Goal: Transaction & Acquisition: Purchase product/service

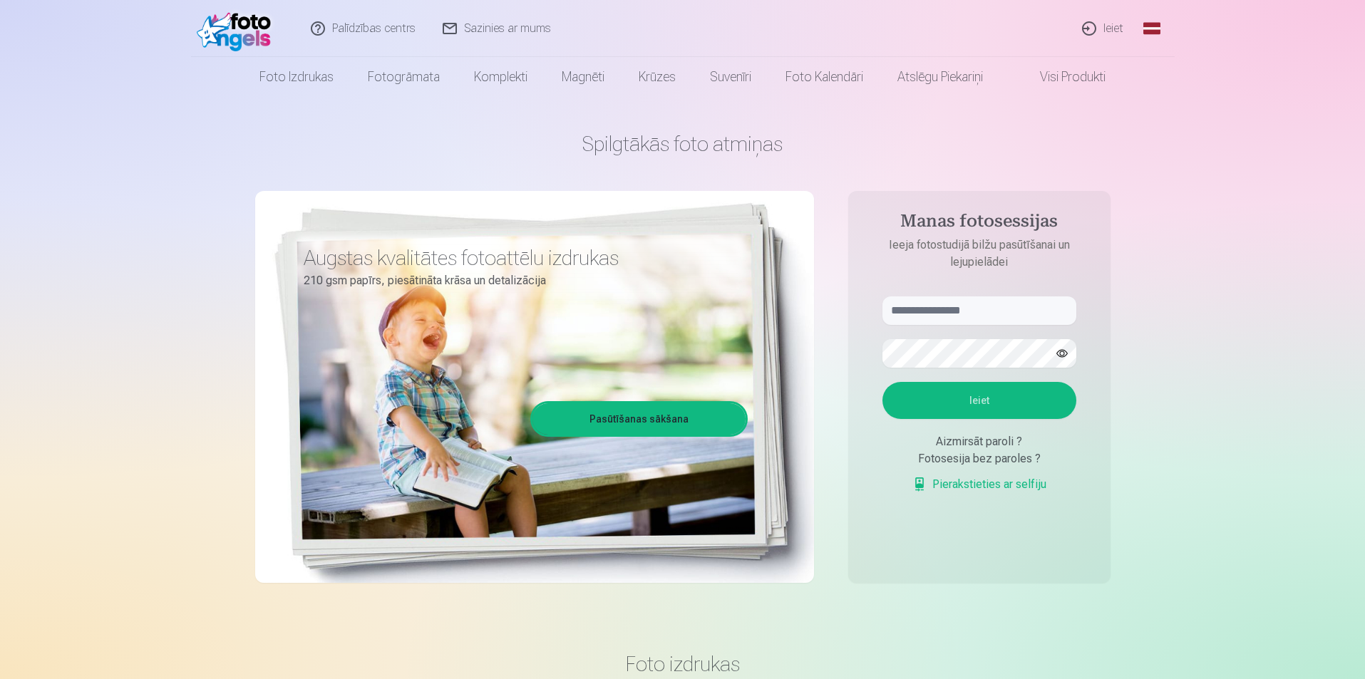
click at [1104, 31] on link "Ieiet" at bounding box center [1103, 28] width 68 height 57
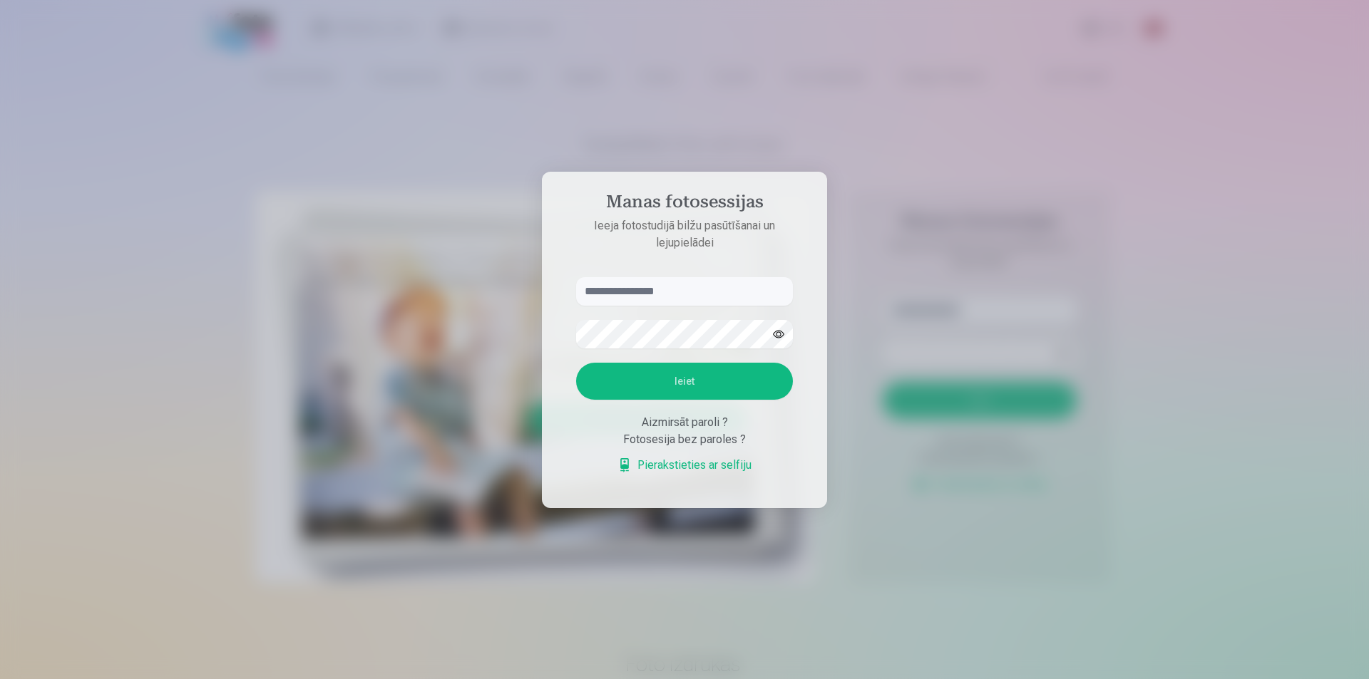
click at [643, 291] on input "text" at bounding box center [684, 291] width 217 height 29
type input "**********"
click at [696, 391] on button "Ieiet" at bounding box center [684, 381] width 217 height 37
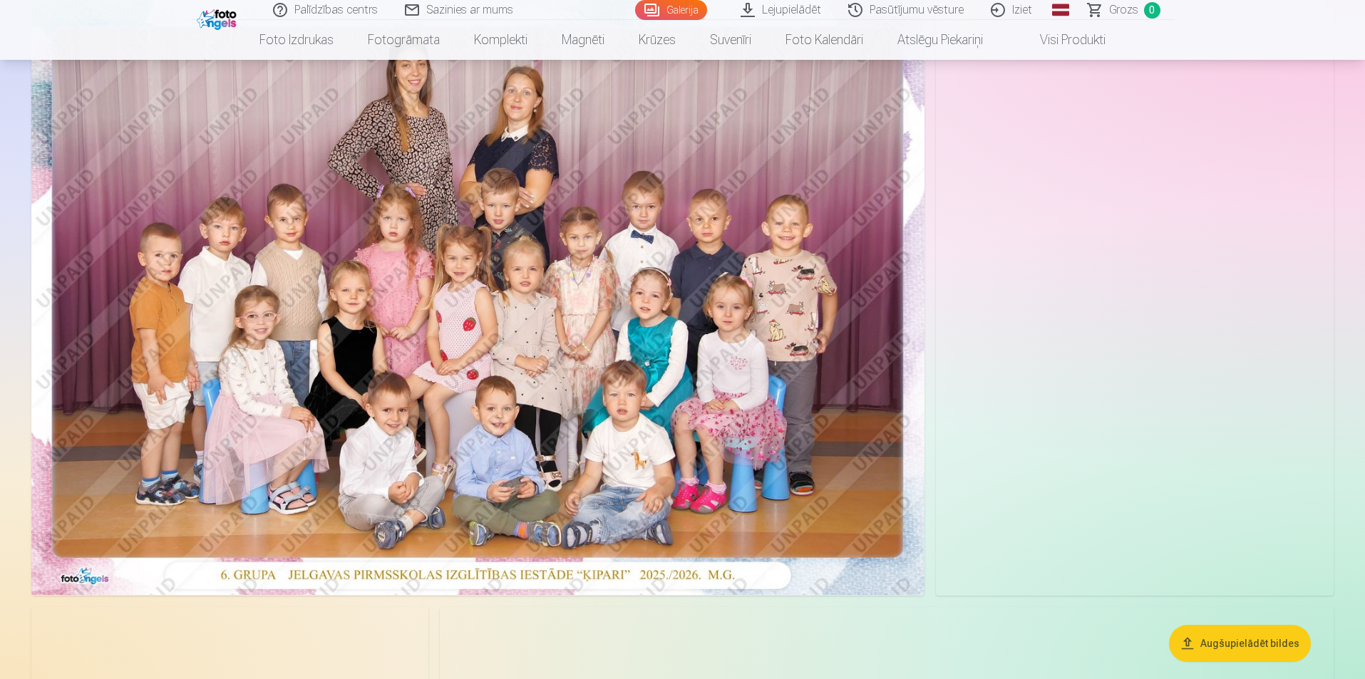
scroll to position [143, 0]
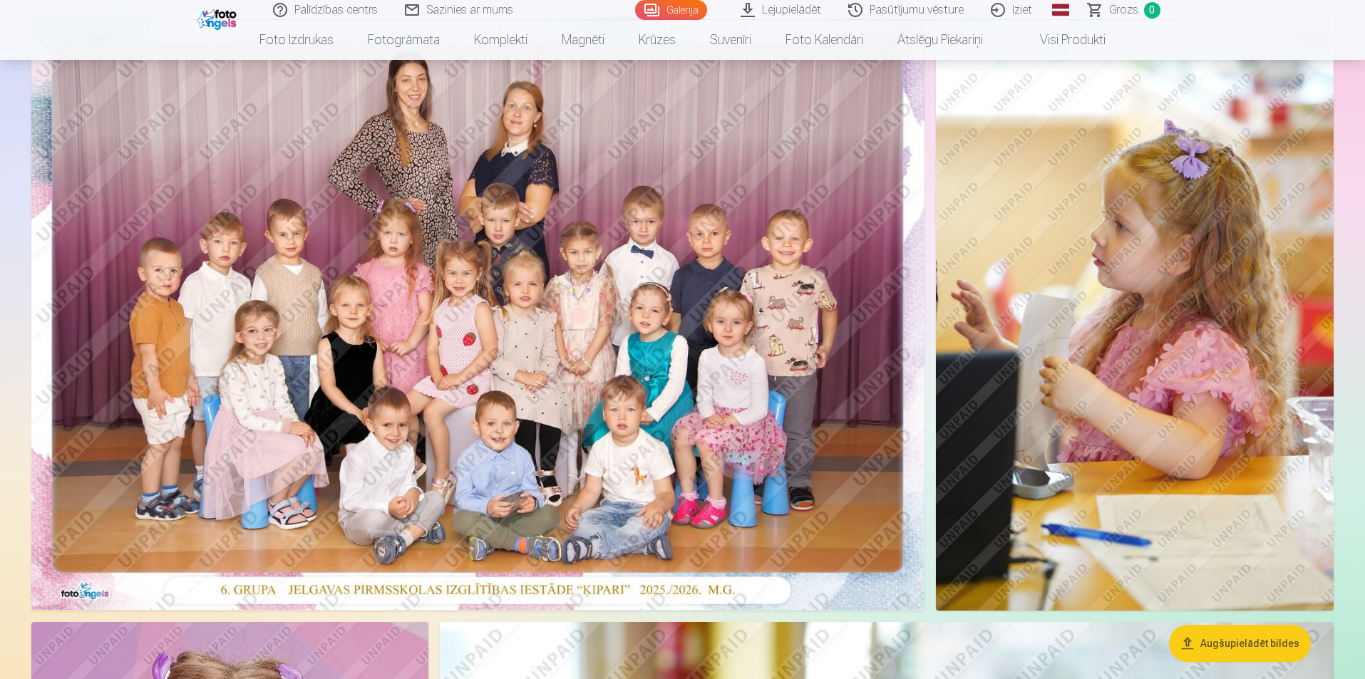
click at [396, 242] on img at bounding box center [477, 312] width 893 height 596
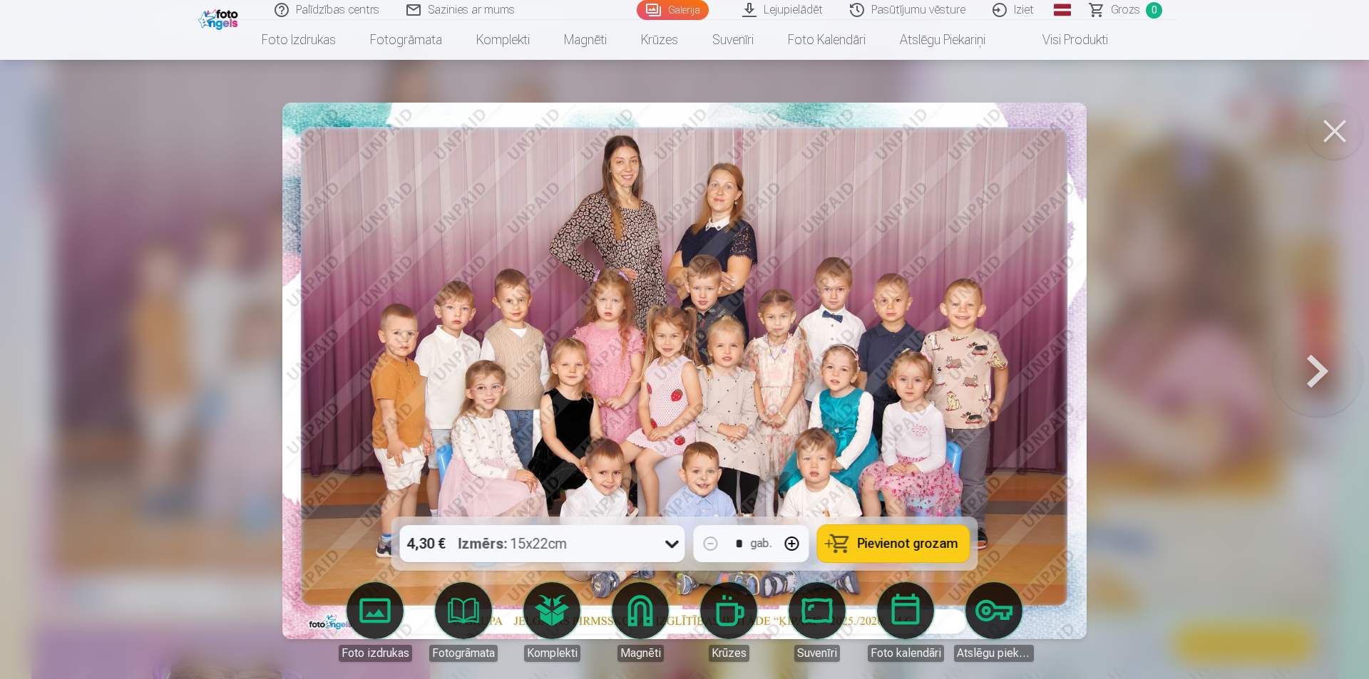
click at [1304, 376] on button at bounding box center [1317, 370] width 91 height 263
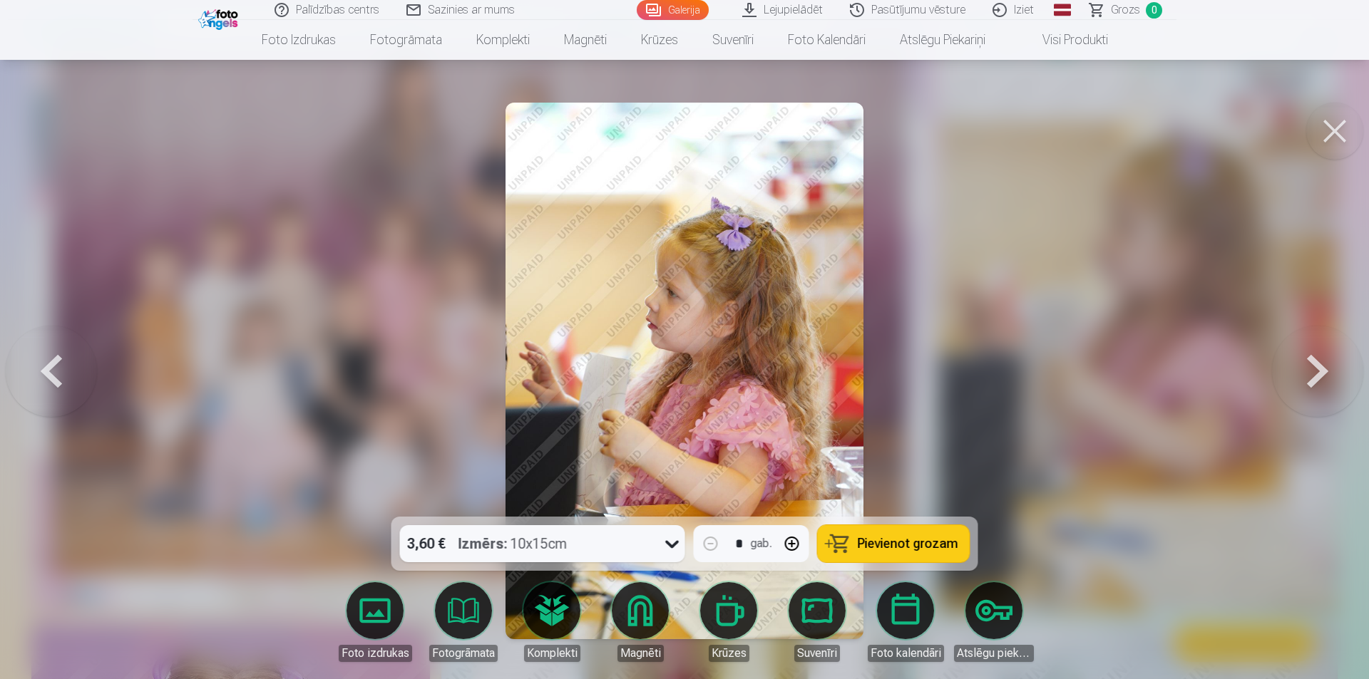
click at [1304, 376] on button at bounding box center [1317, 370] width 91 height 263
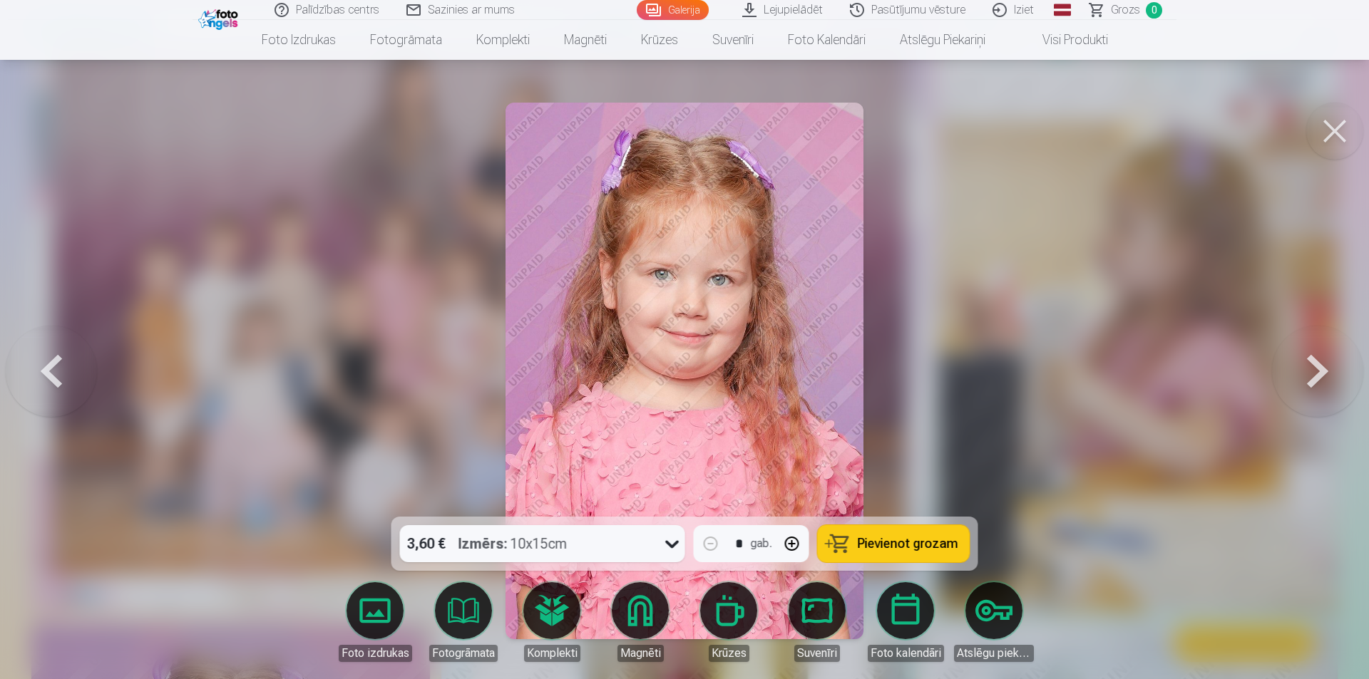
click at [1339, 396] on button at bounding box center [1317, 370] width 91 height 263
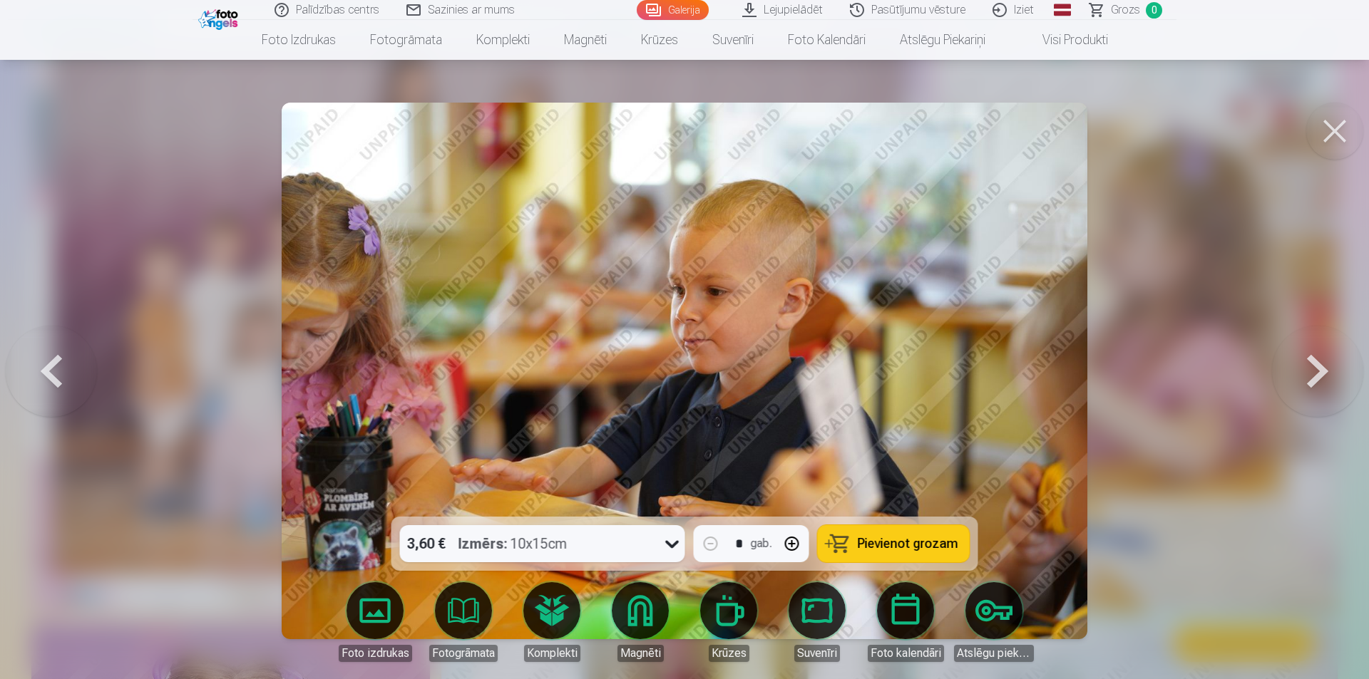
click at [1336, 387] on button at bounding box center [1317, 370] width 91 height 263
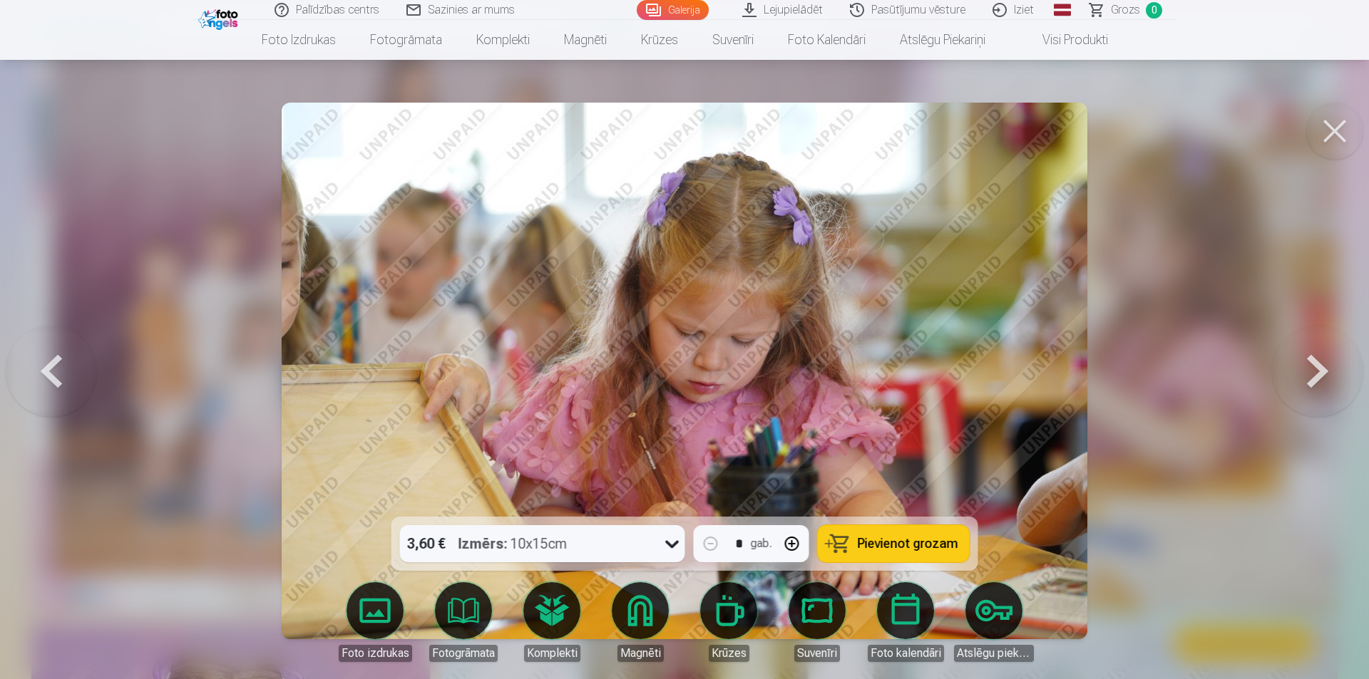
click at [1326, 393] on button at bounding box center [1317, 370] width 91 height 263
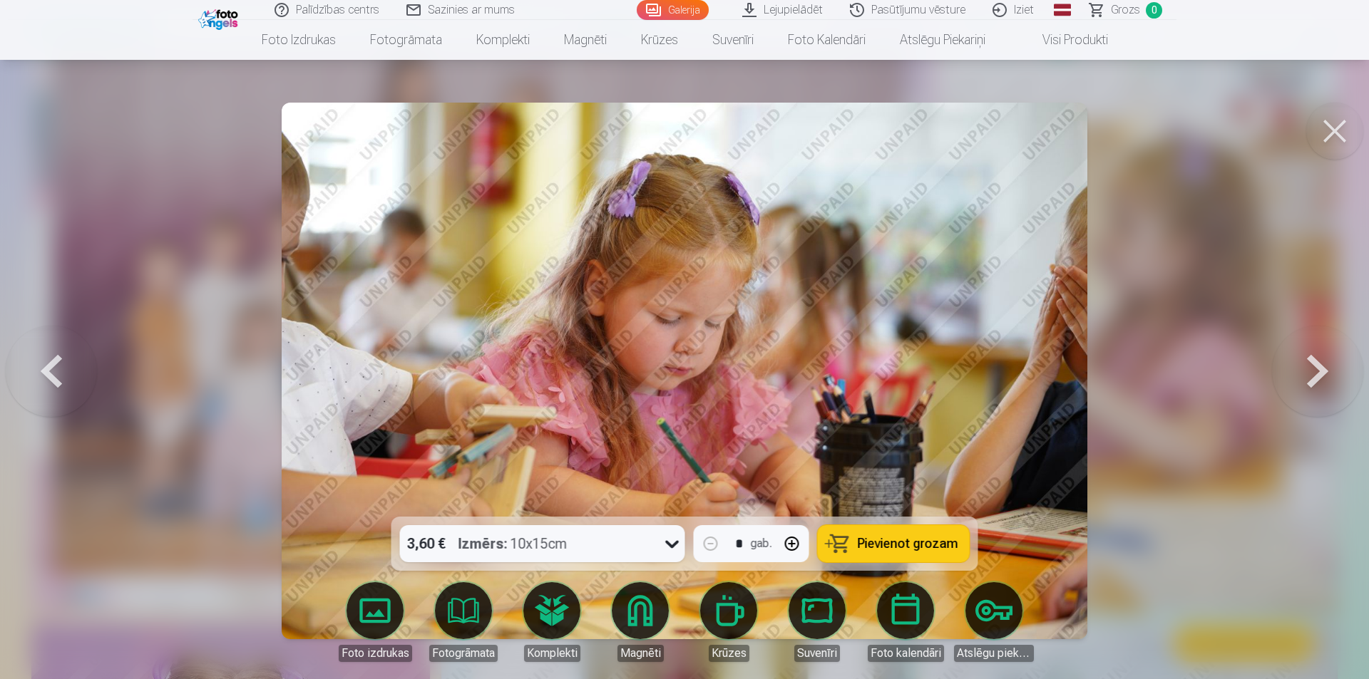
click at [1327, 393] on button at bounding box center [1317, 370] width 91 height 263
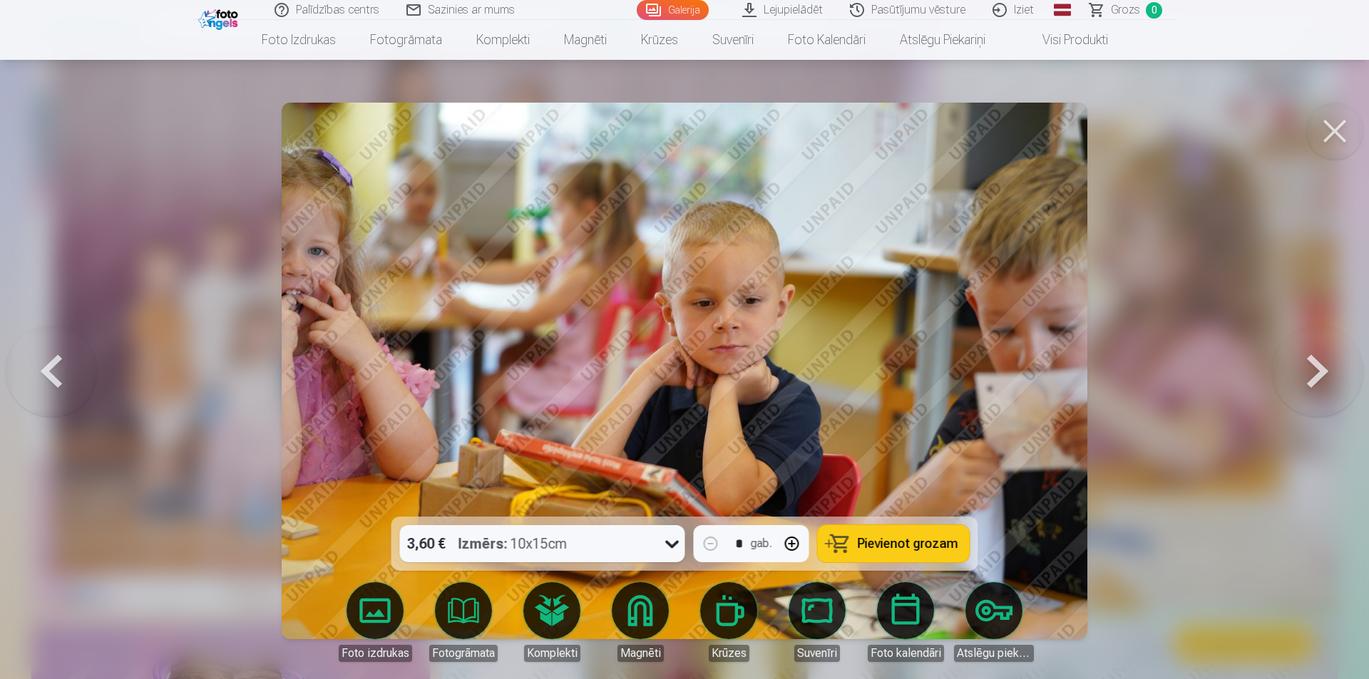
click at [1327, 393] on button at bounding box center [1317, 370] width 91 height 263
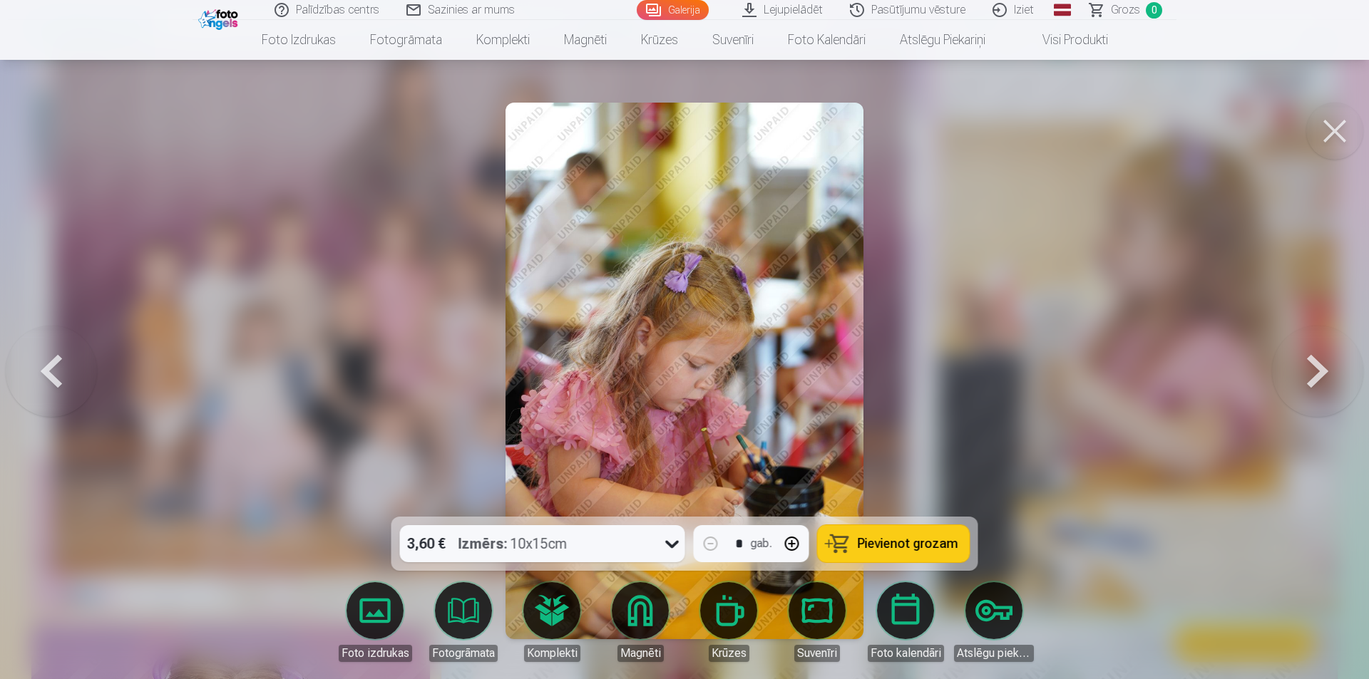
click at [1327, 393] on button at bounding box center [1317, 370] width 91 height 263
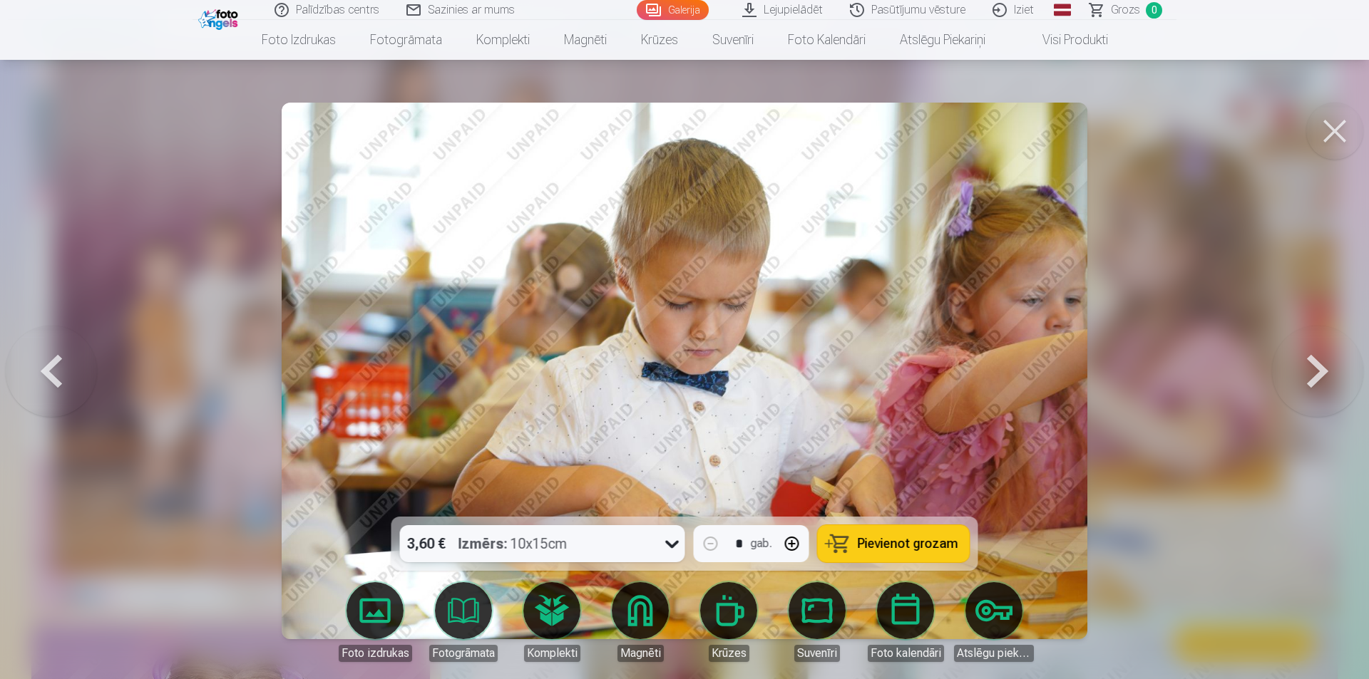
click at [1327, 393] on button at bounding box center [1317, 370] width 91 height 263
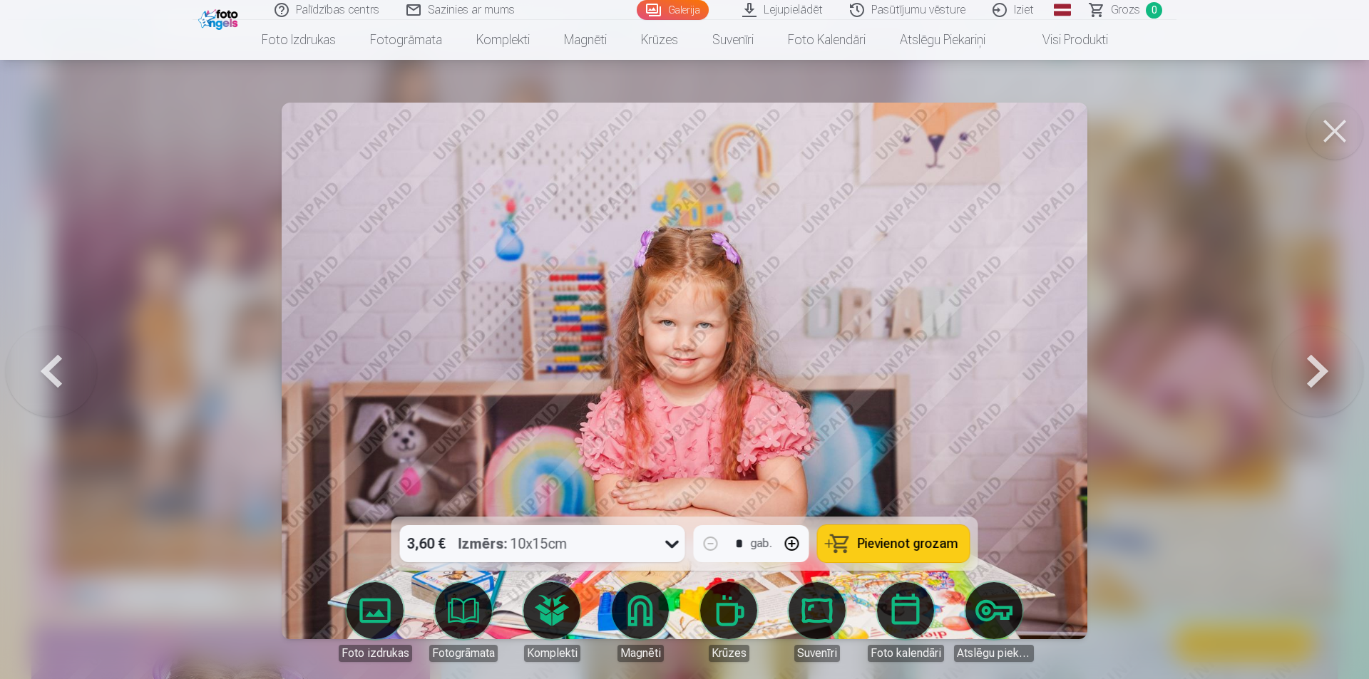
click at [1328, 398] on button at bounding box center [1317, 370] width 91 height 263
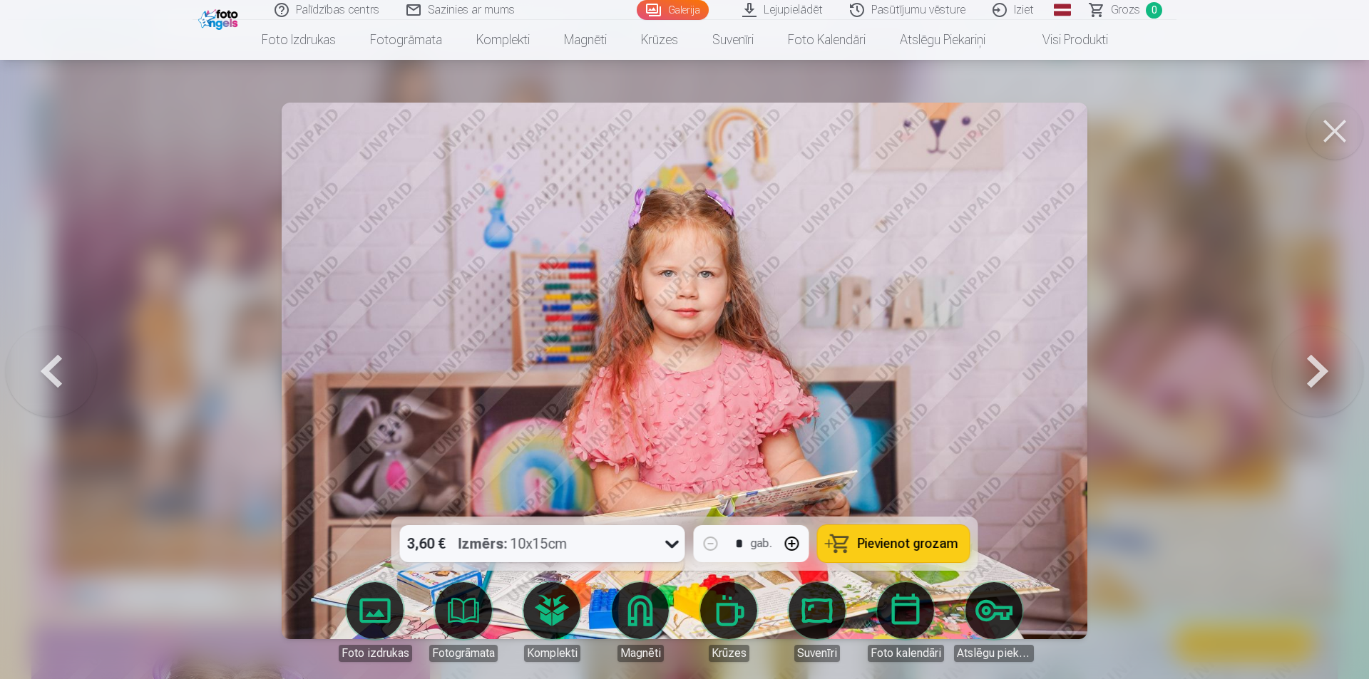
click at [1341, 393] on button at bounding box center [1317, 370] width 91 height 263
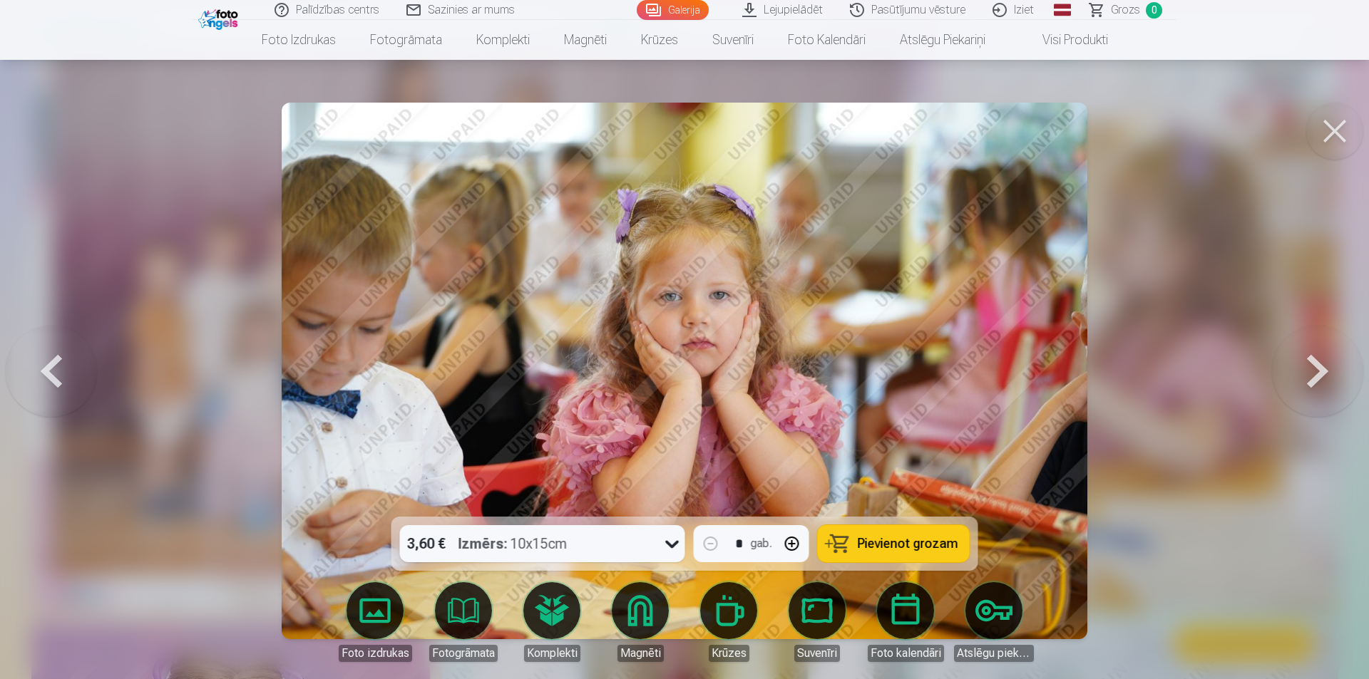
click at [1341, 393] on button at bounding box center [1317, 370] width 91 height 263
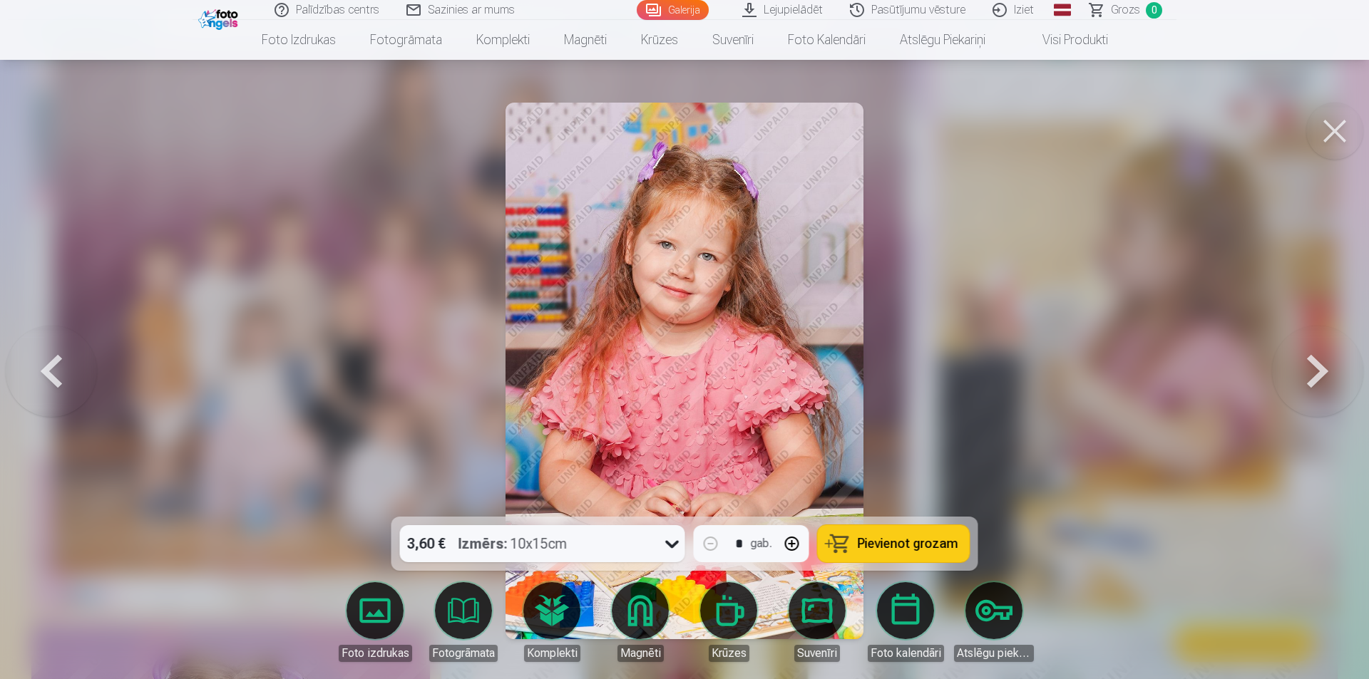
click at [1341, 393] on button at bounding box center [1317, 370] width 91 height 263
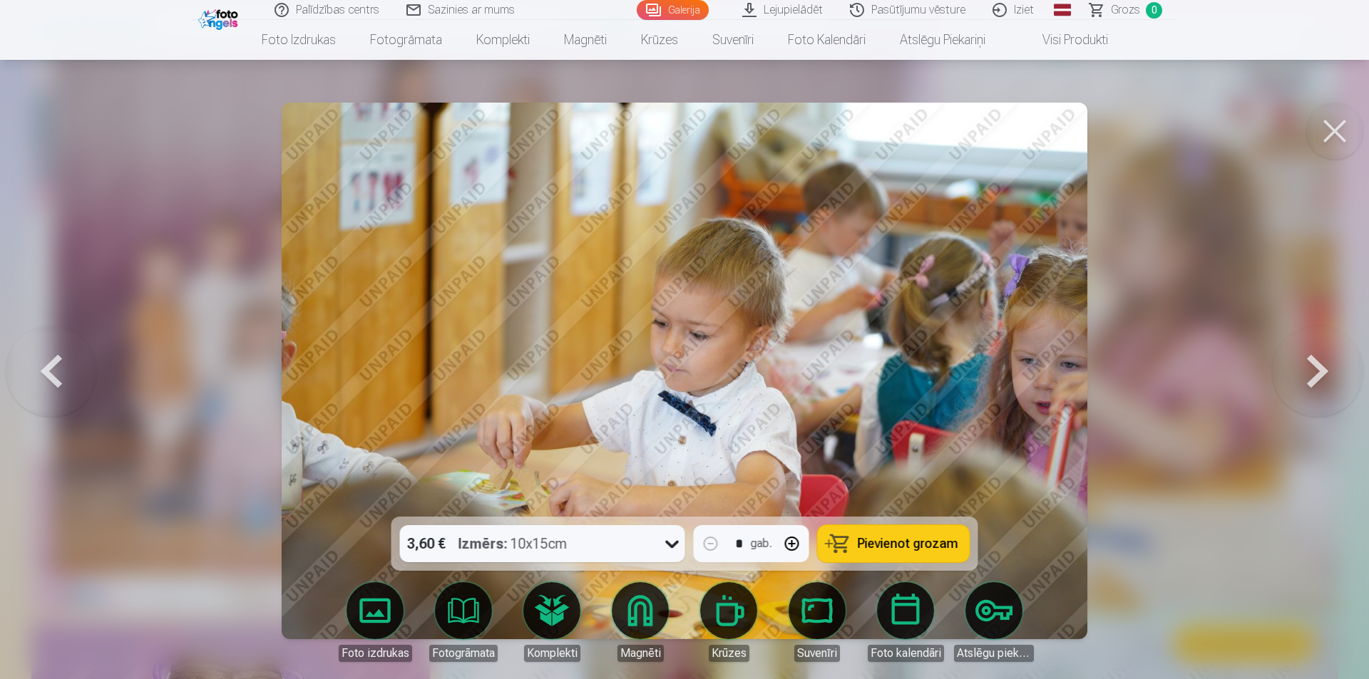
click at [1341, 393] on button at bounding box center [1317, 370] width 91 height 263
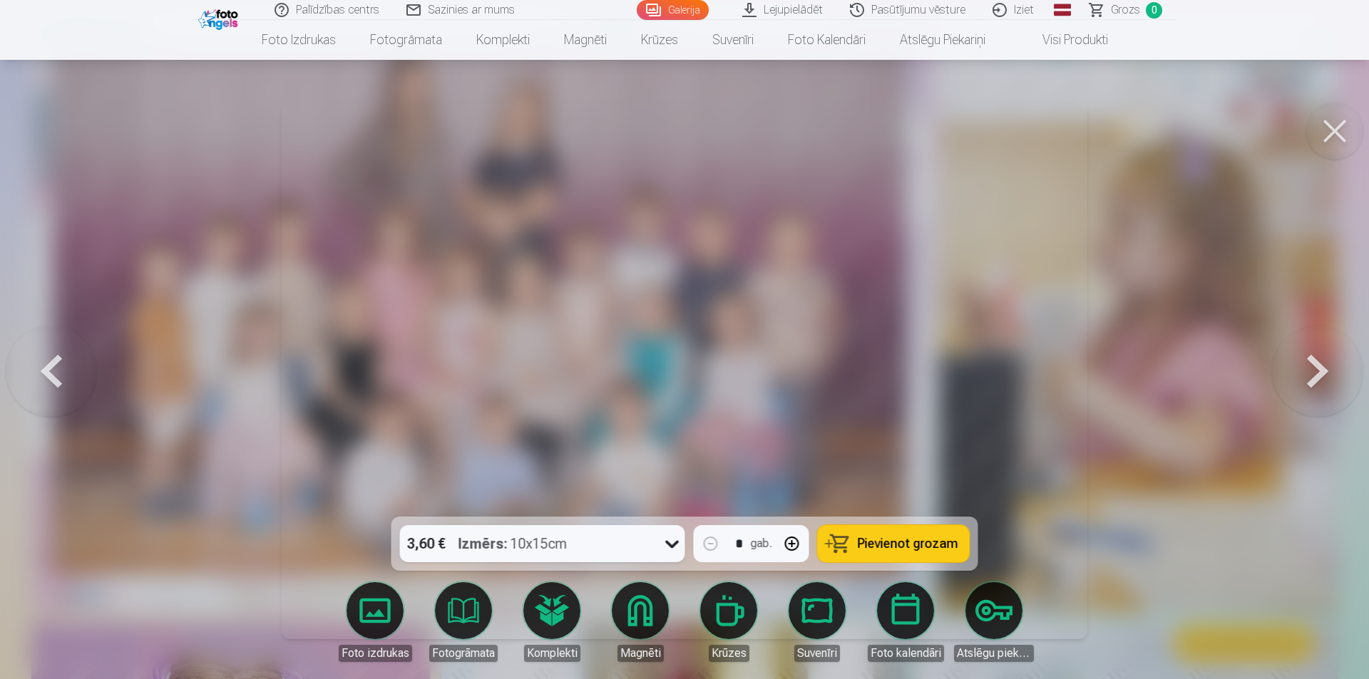
click at [1319, 386] on button at bounding box center [1317, 370] width 91 height 263
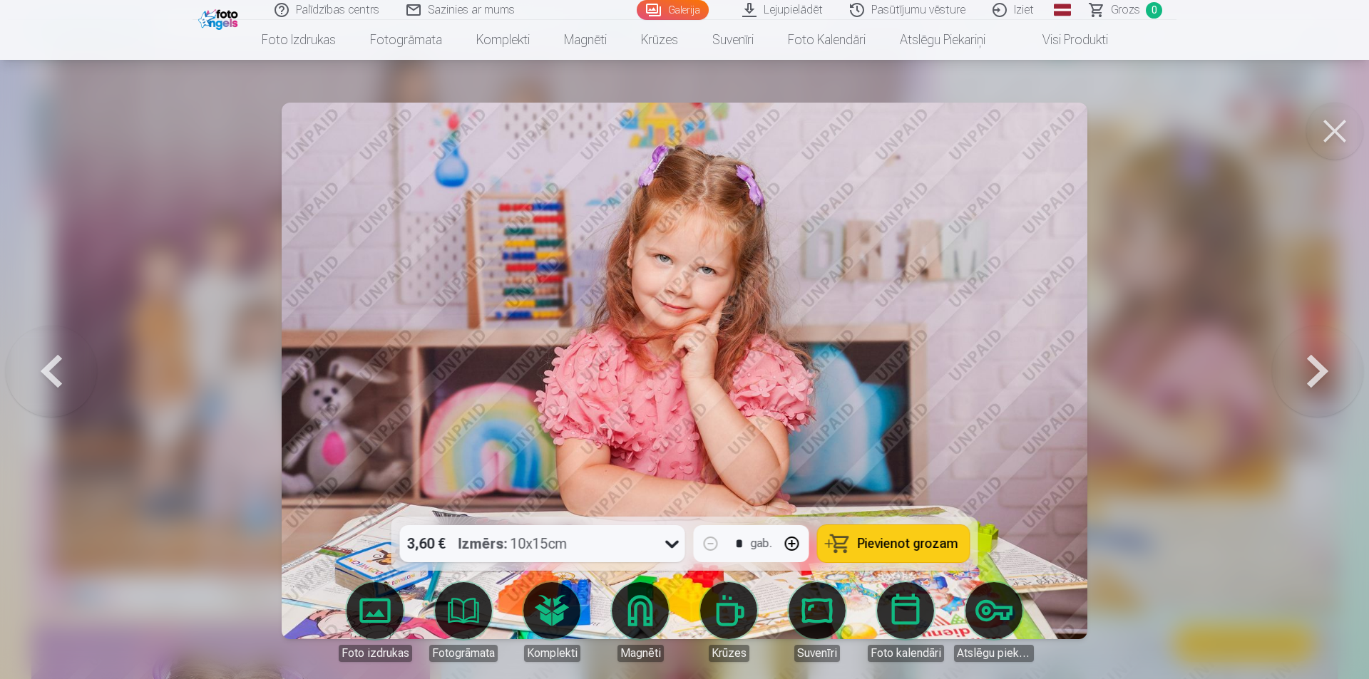
click at [1321, 388] on button at bounding box center [1317, 370] width 91 height 263
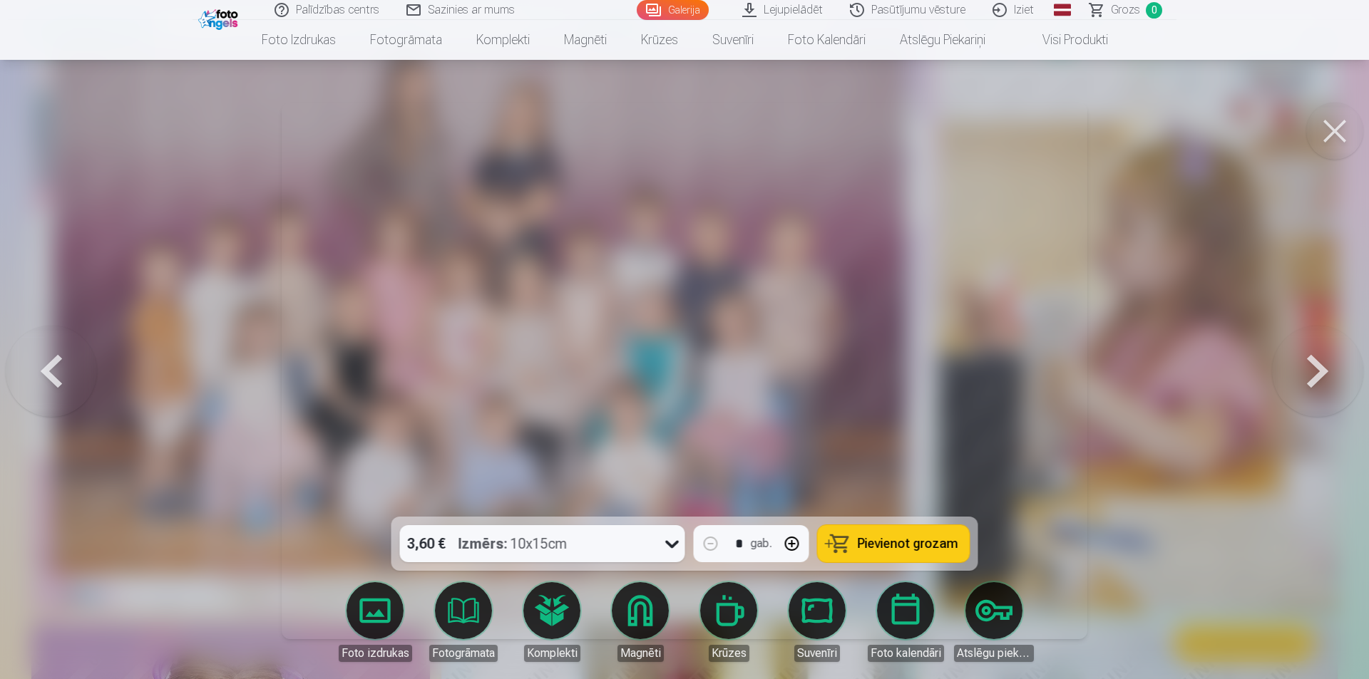
click at [1312, 382] on button at bounding box center [1317, 370] width 91 height 263
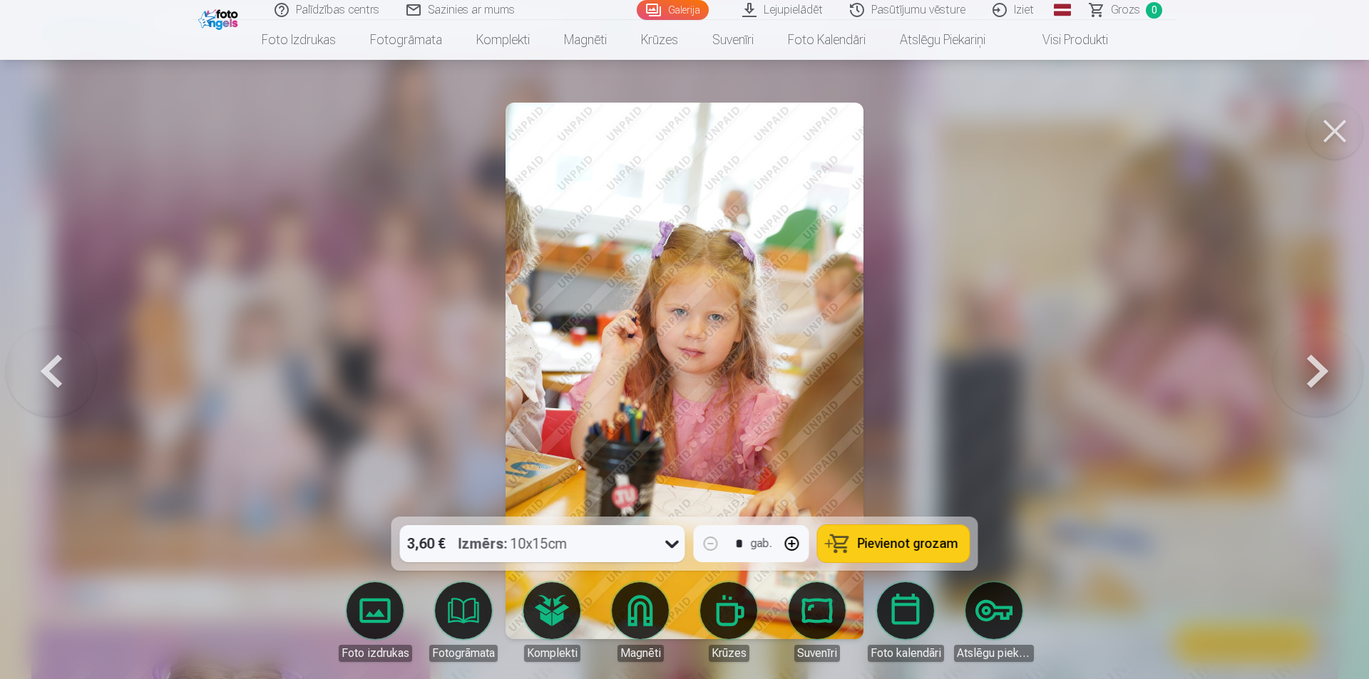
click at [1314, 376] on button at bounding box center [1317, 370] width 91 height 263
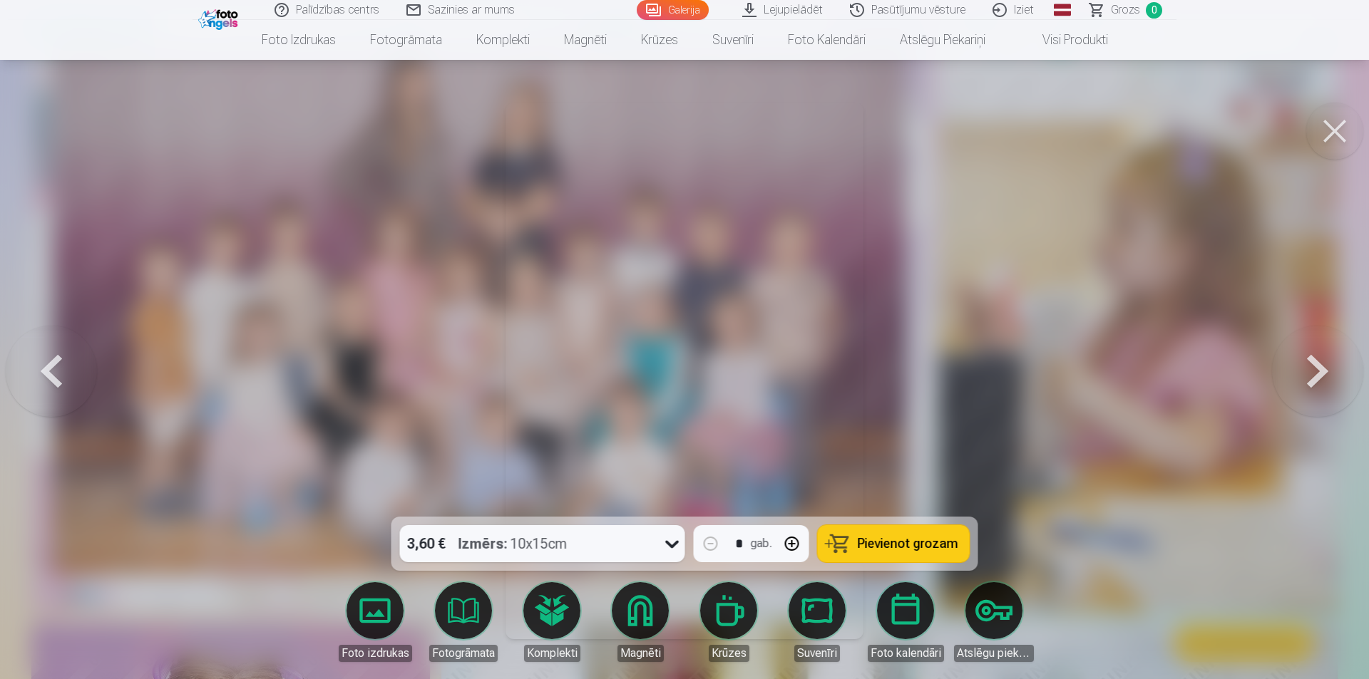
click at [1317, 371] on button at bounding box center [1317, 370] width 91 height 263
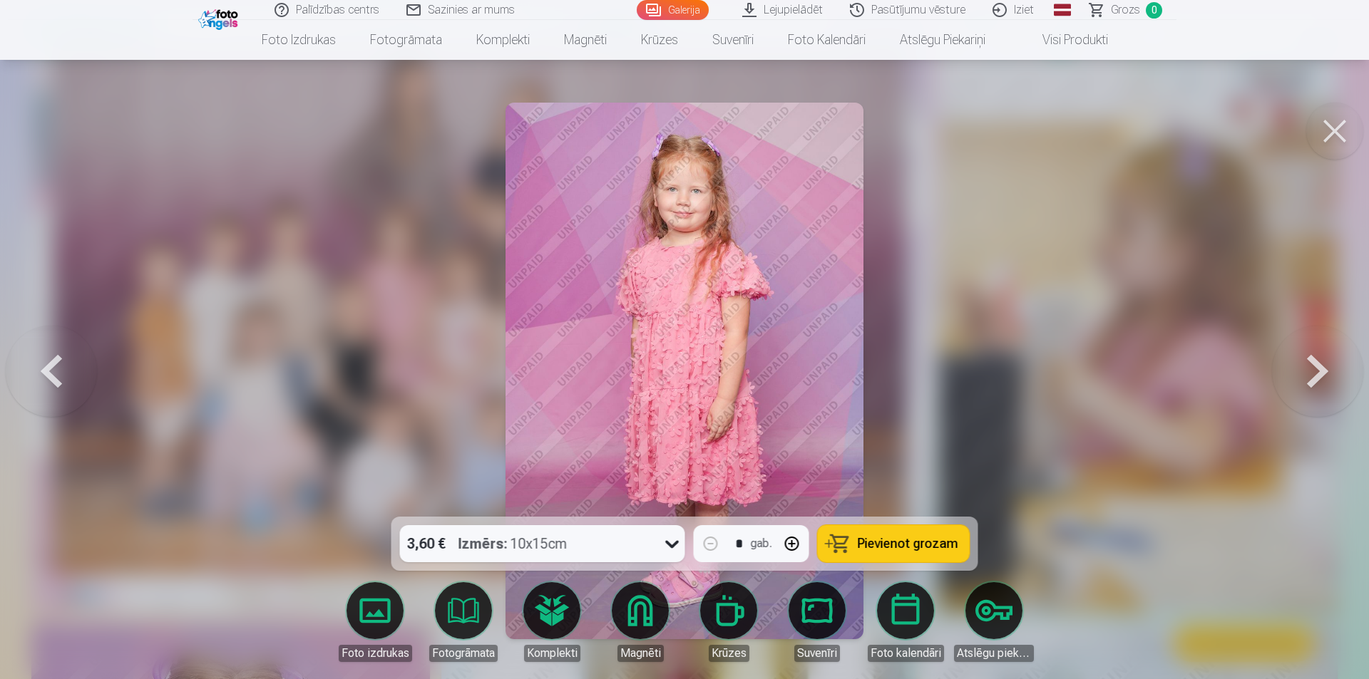
click at [1309, 377] on button at bounding box center [1317, 370] width 91 height 263
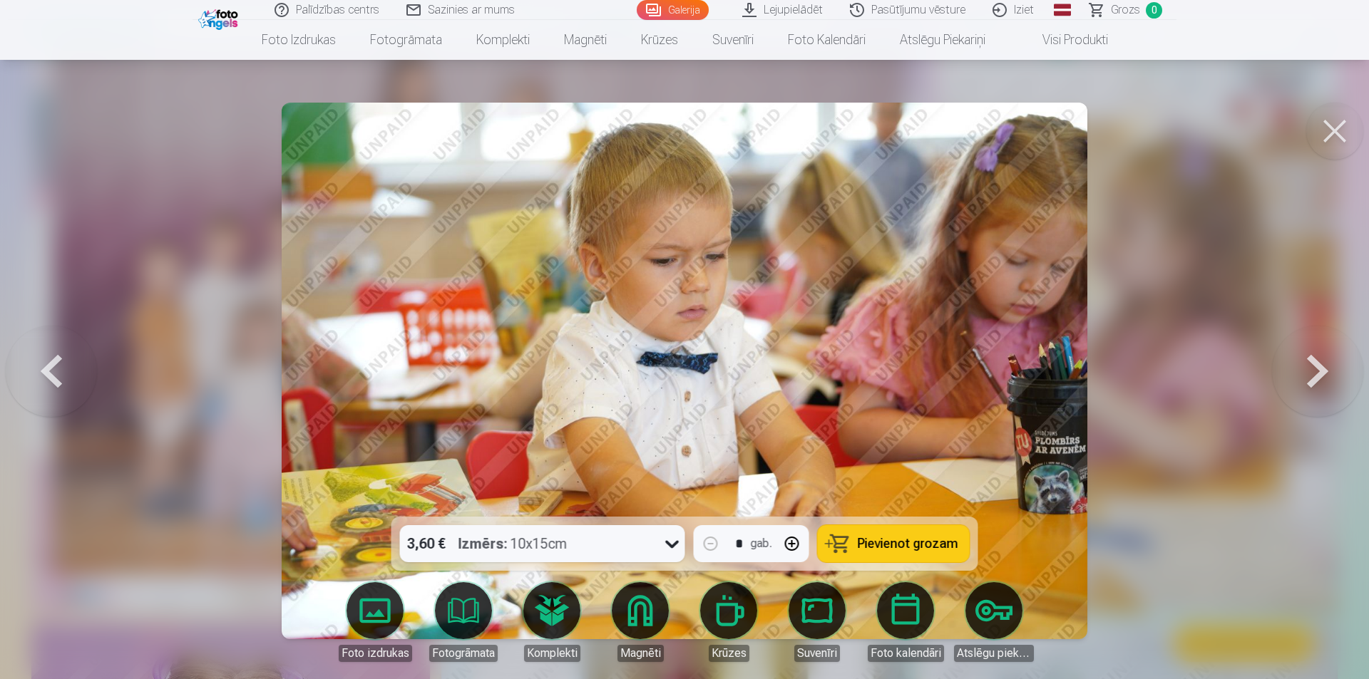
click at [1309, 377] on button at bounding box center [1317, 370] width 91 height 263
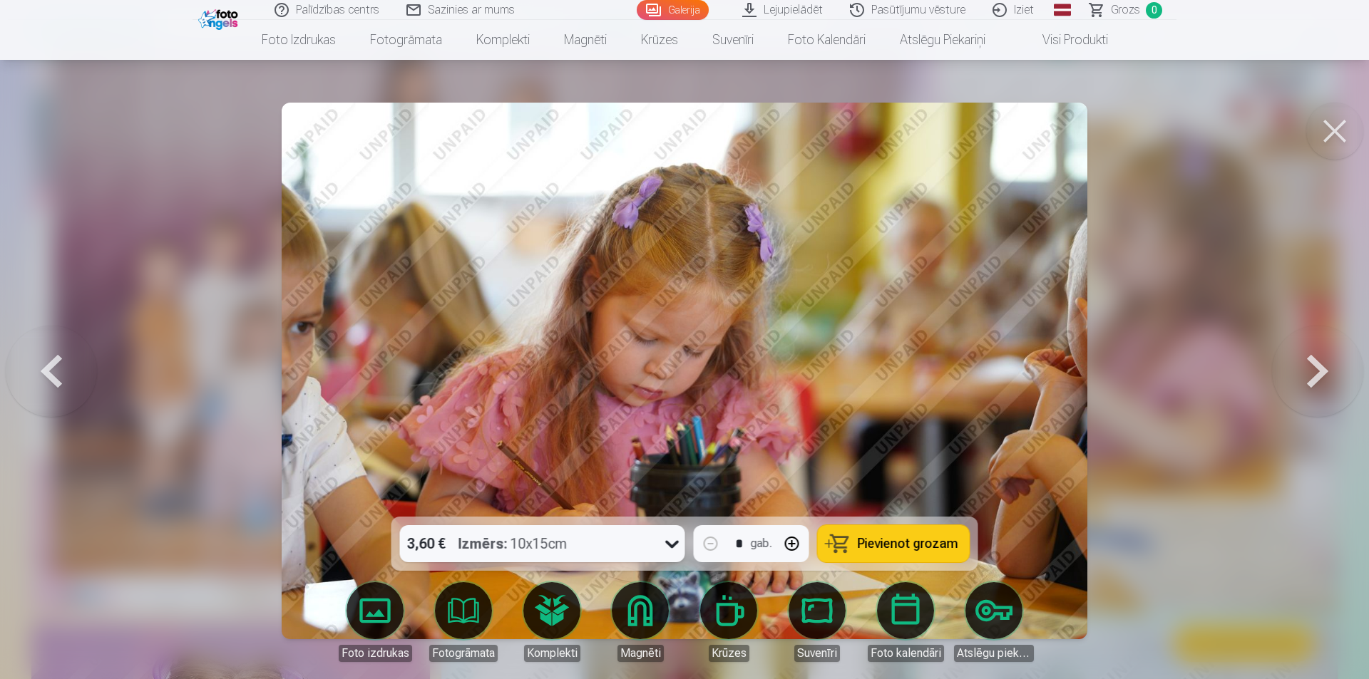
click at [1309, 377] on button at bounding box center [1317, 370] width 91 height 263
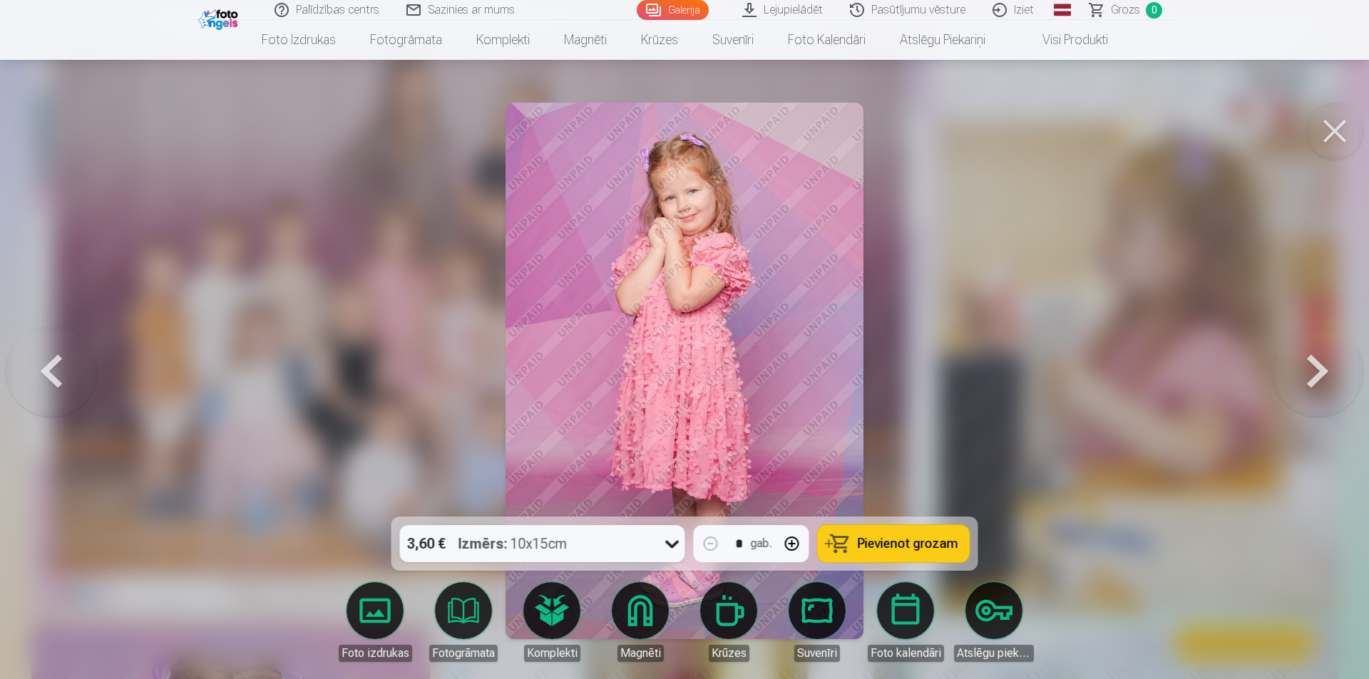
click at [1309, 377] on button at bounding box center [1317, 370] width 91 height 263
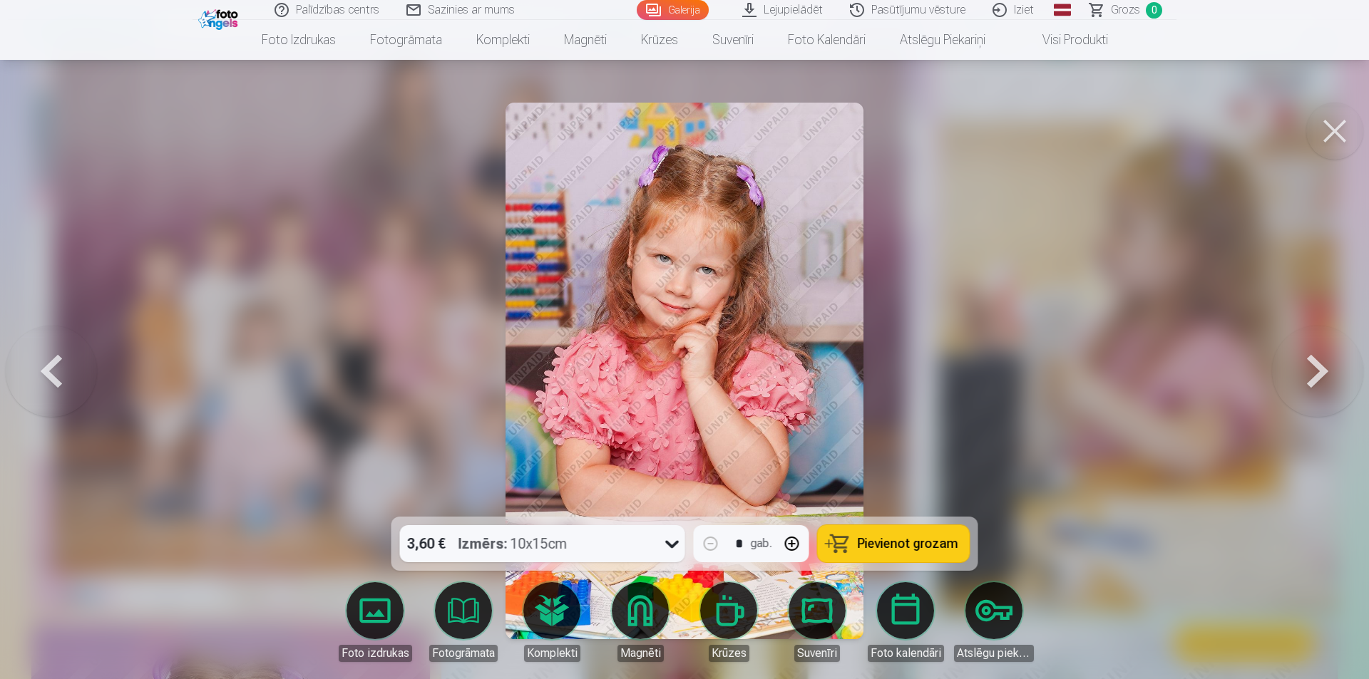
click at [1350, 406] on button at bounding box center [1317, 370] width 91 height 263
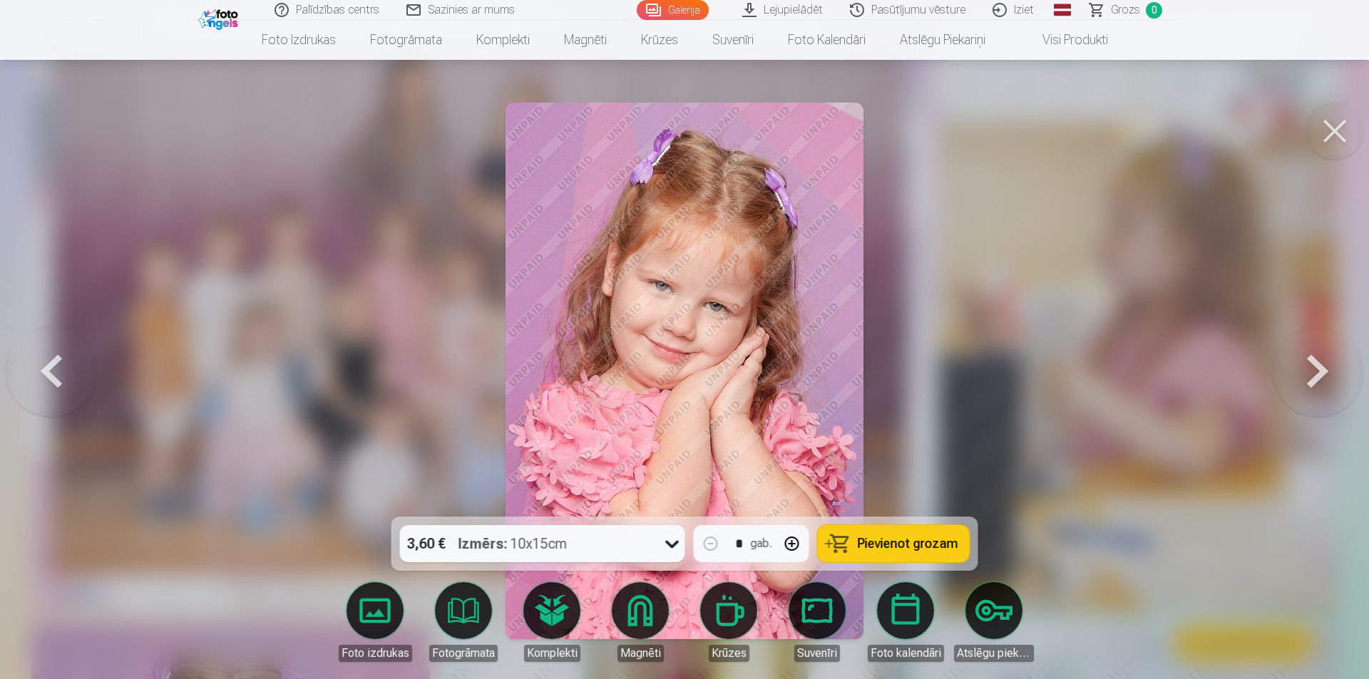
click at [1285, 376] on button at bounding box center [1317, 370] width 91 height 263
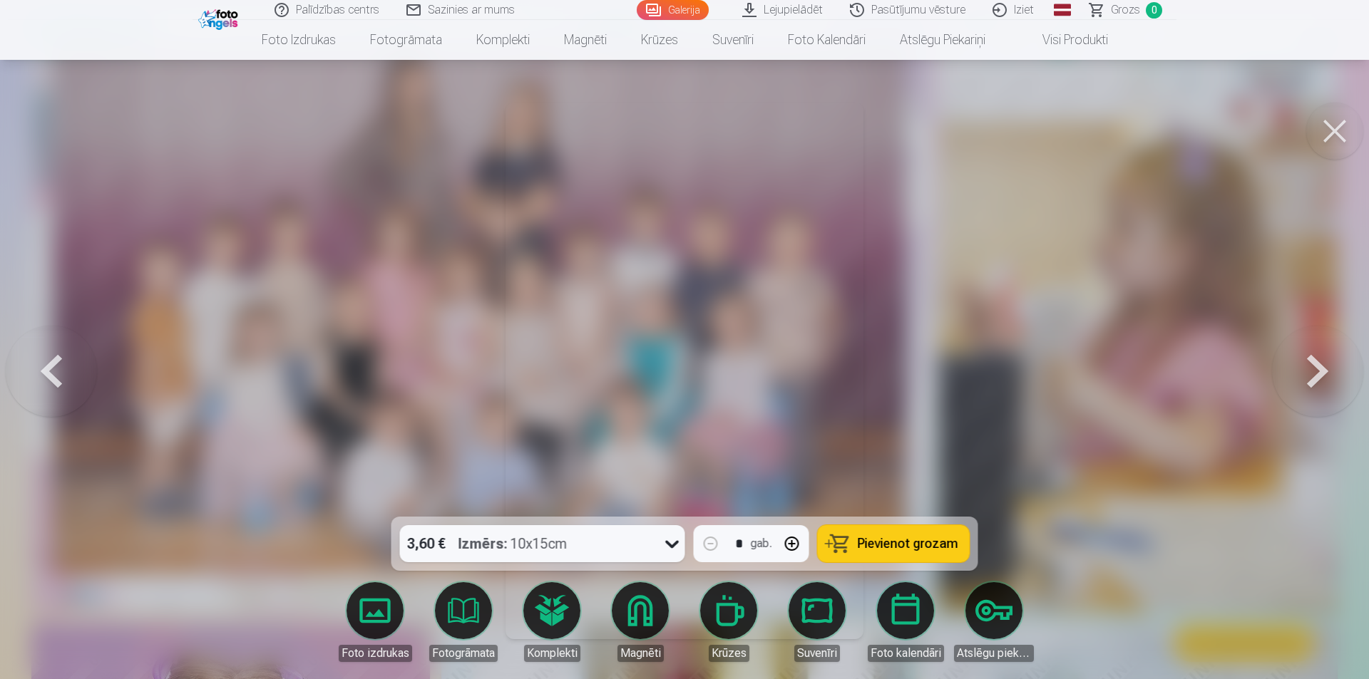
click at [1287, 377] on button at bounding box center [1317, 370] width 91 height 263
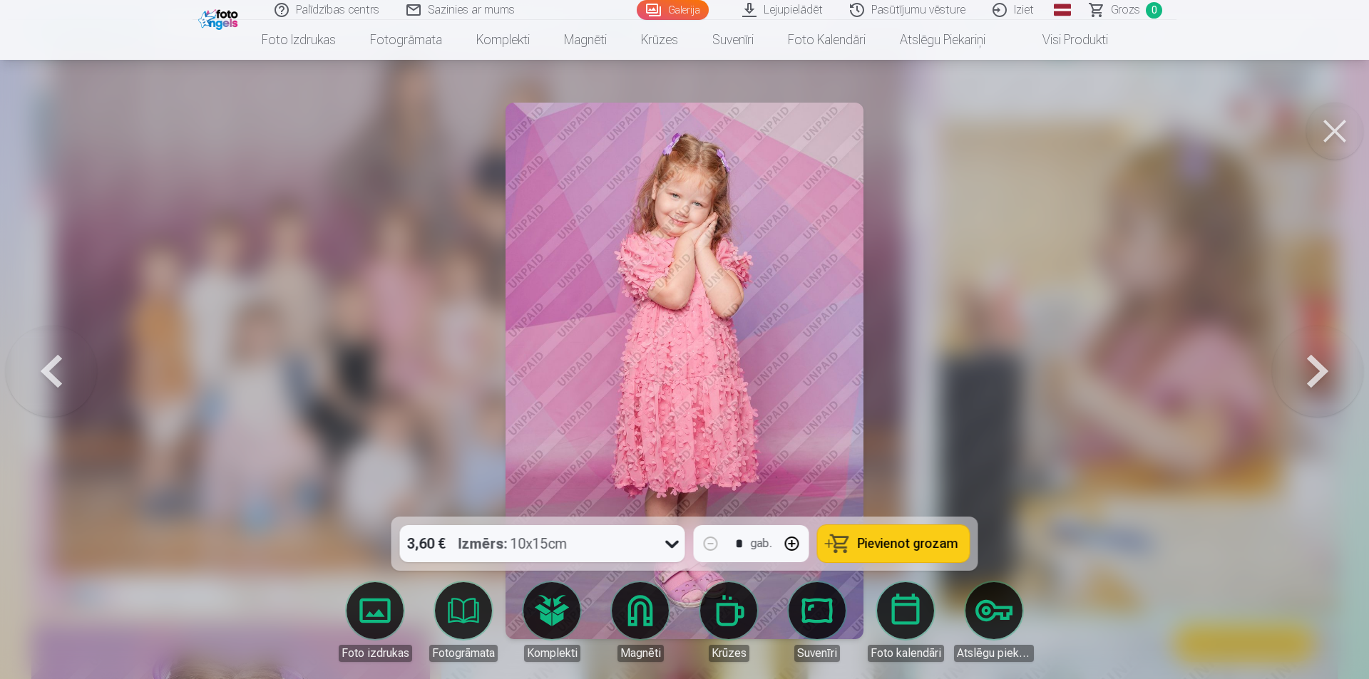
click at [1287, 377] on button at bounding box center [1317, 370] width 91 height 263
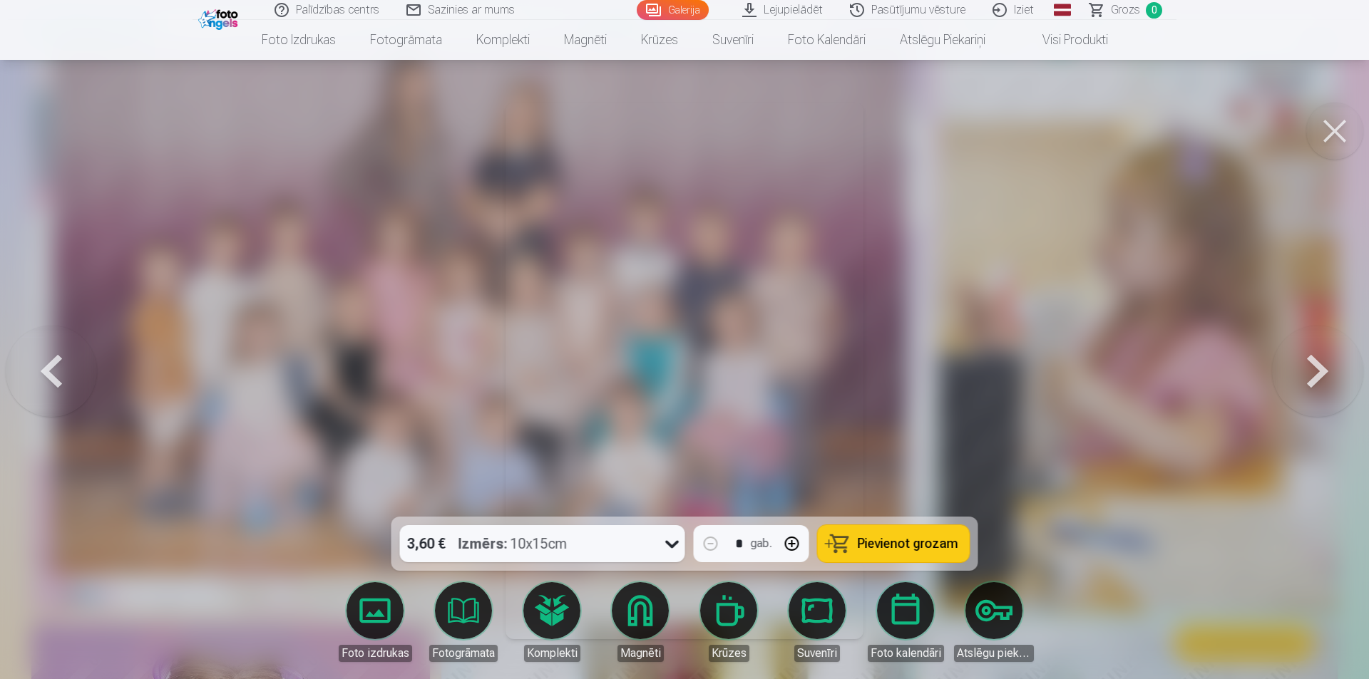
click at [1287, 377] on button at bounding box center [1317, 370] width 91 height 263
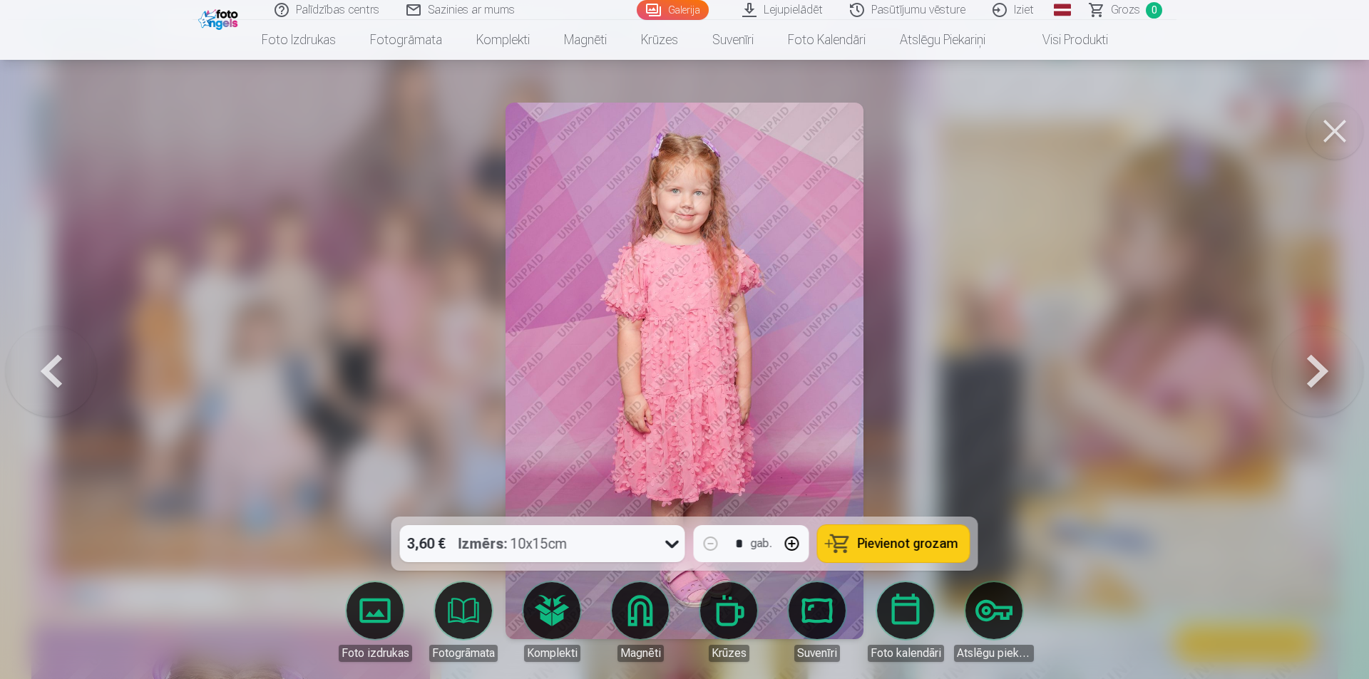
click at [1287, 378] on button at bounding box center [1317, 370] width 91 height 263
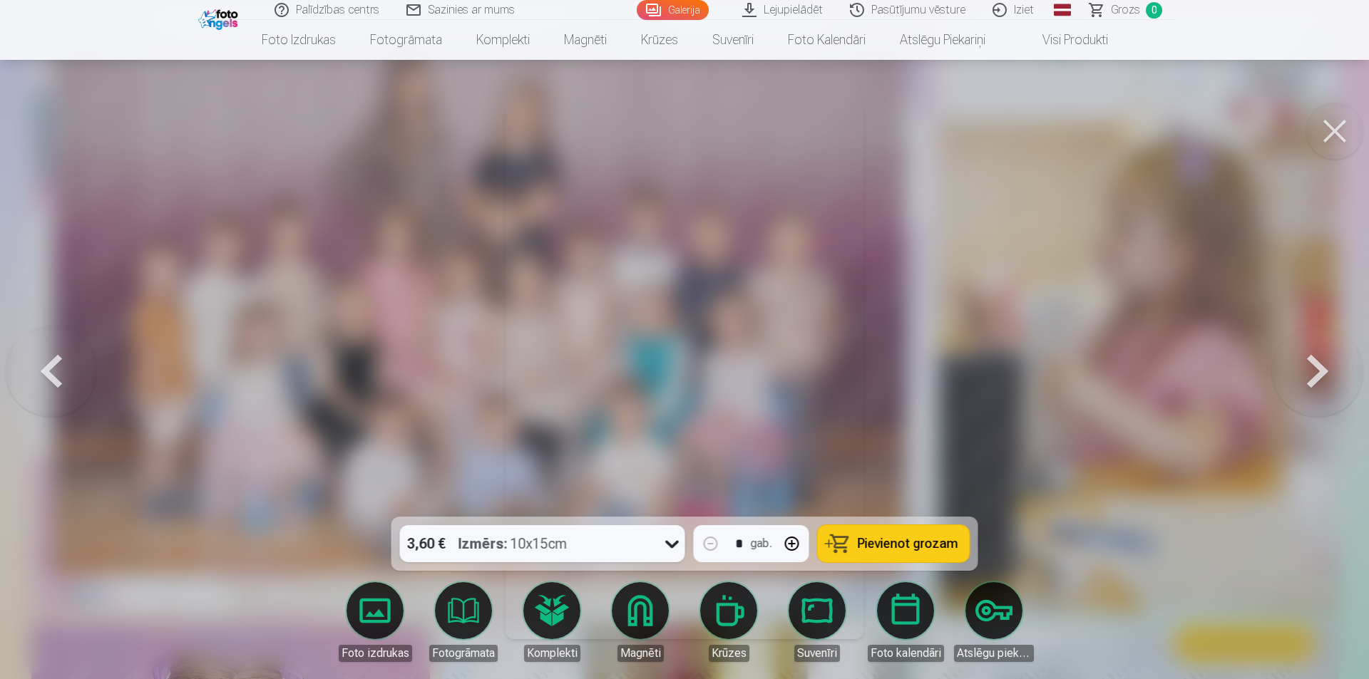
click at [1287, 369] on button at bounding box center [1317, 370] width 91 height 263
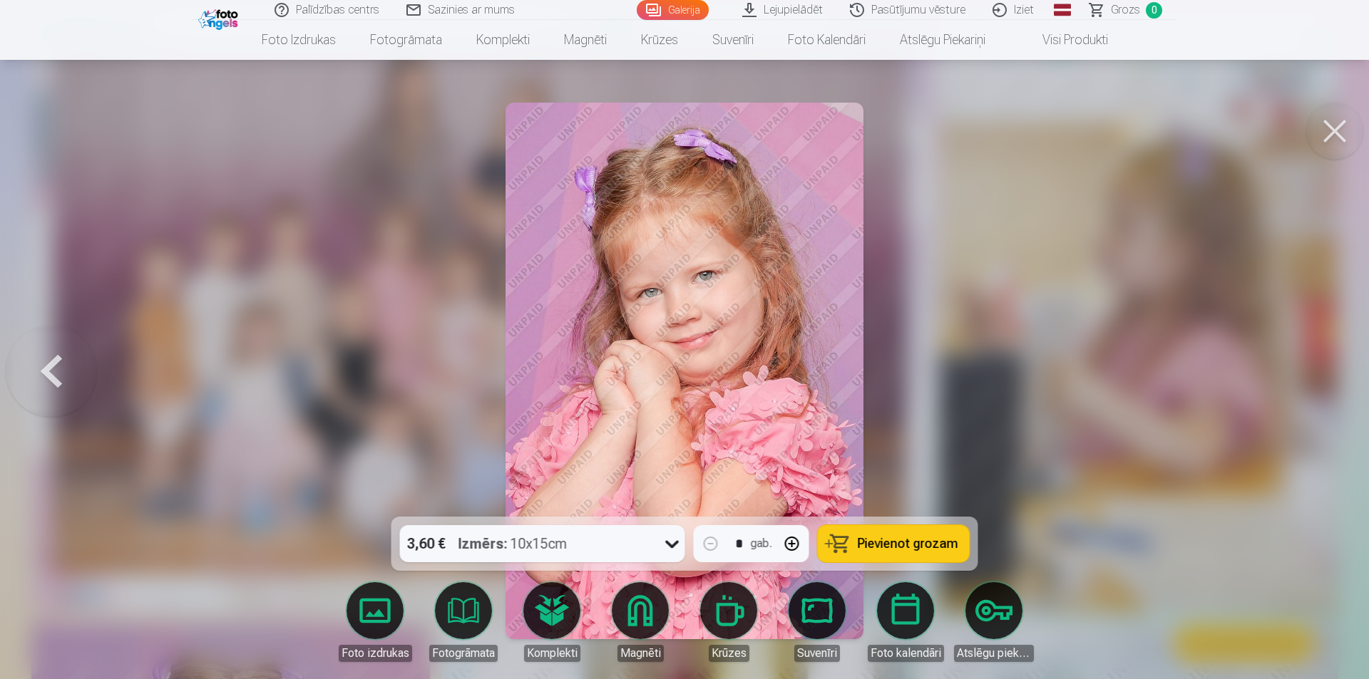
click at [1339, 117] on button at bounding box center [1334, 131] width 57 height 57
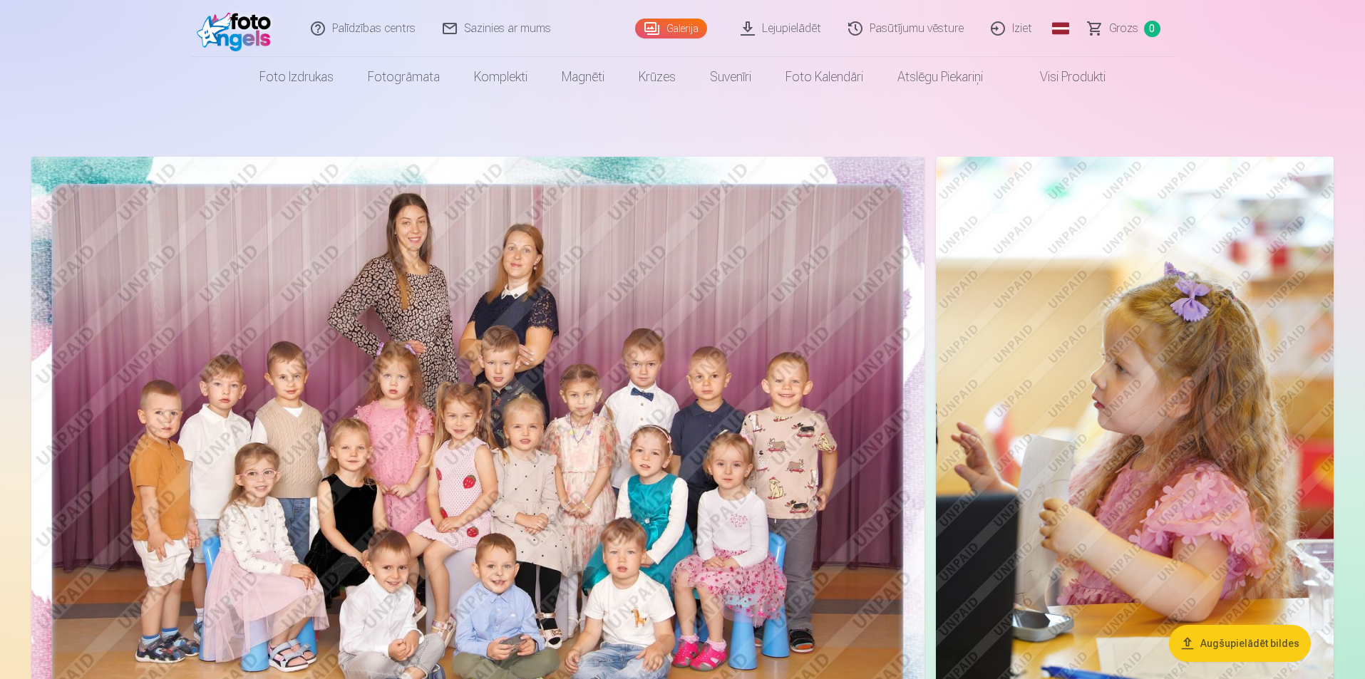
click at [658, 448] on img at bounding box center [477, 455] width 893 height 596
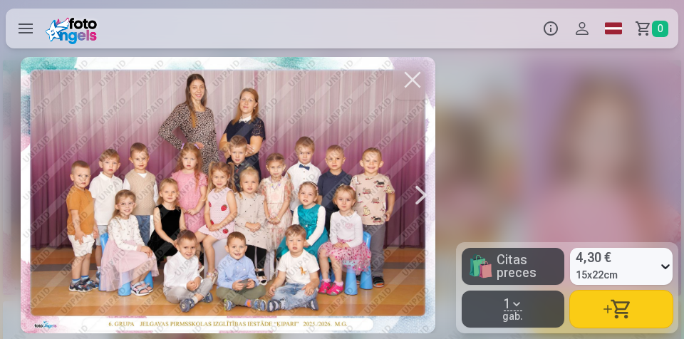
click at [413, 197] on div at bounding box center [421, 195] width 29 height 277
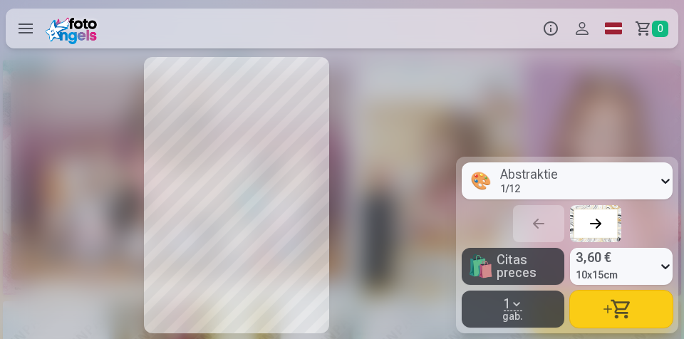
scroll to position [0, 456]
